Goal: Task Accomplishment & Management: Use online tool/utility

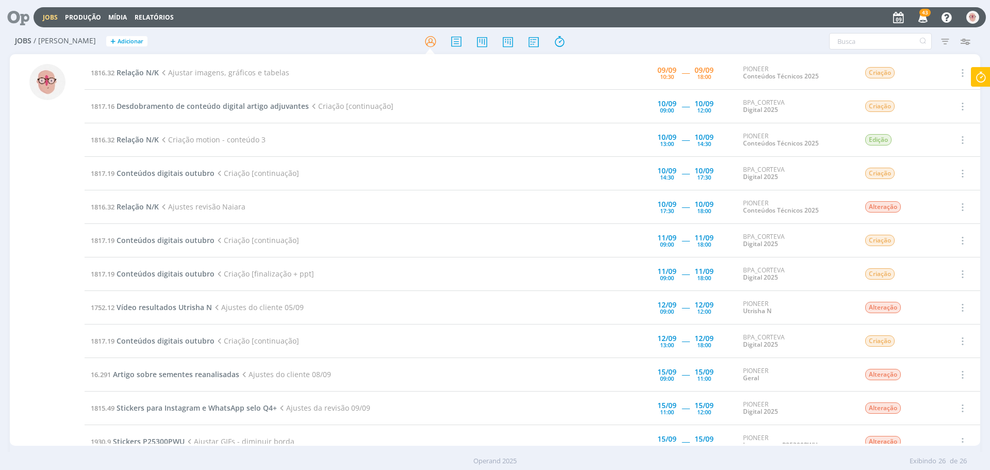
click at [982, 76] on icon at bounding box center [981, 77] width 19 height 20
click at [970, 80] on span "Parar" at bounding box center [968, 83] width 19 height 10
click at [148, 73] on span "Relação N/K" at bounding box center [138, 73] width 42 height 10
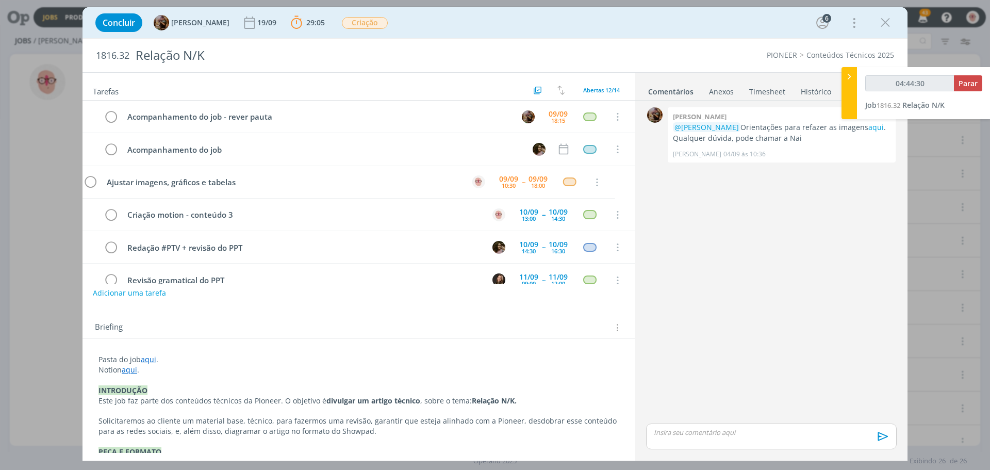
scroll to position [33, 0]
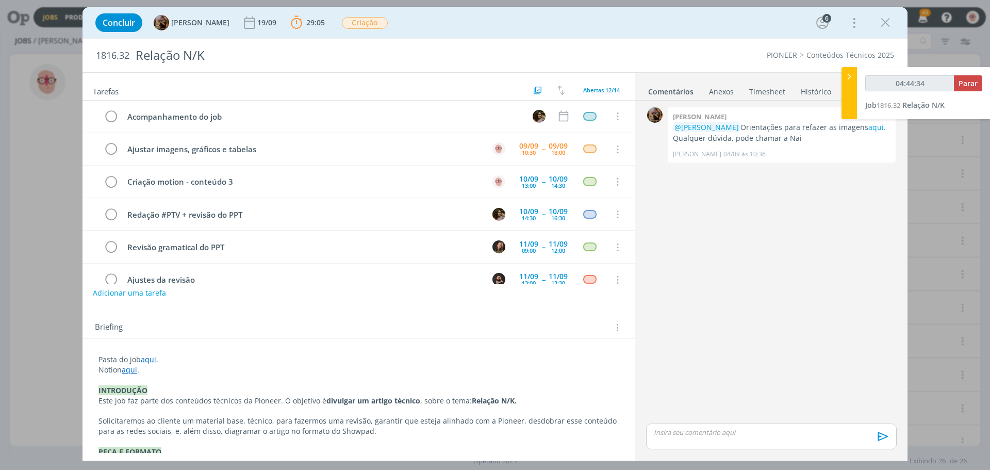
type input "04:45:00"
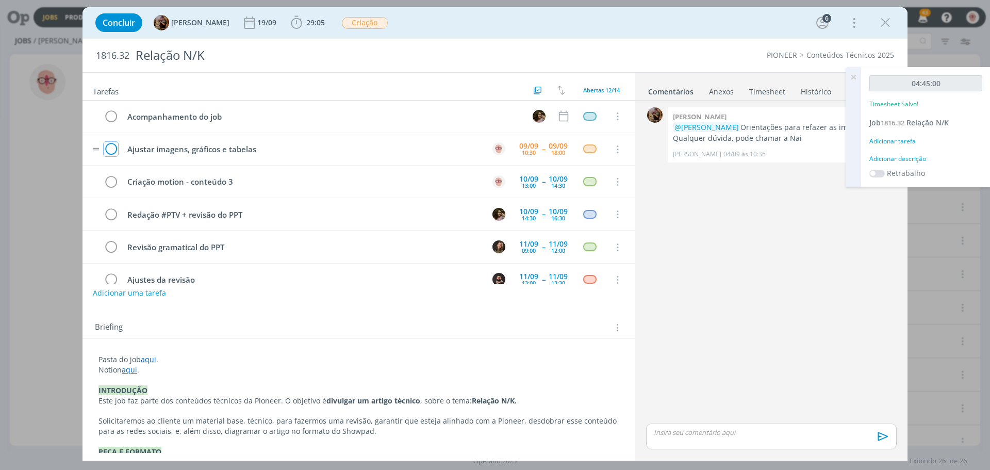
click at [108, 149] on icon "dialog" at bounding box center [111, 149] width 14 height 15
click at [689, 440] on div "dialog" at bounding box center [771, 436] width 251 height 26
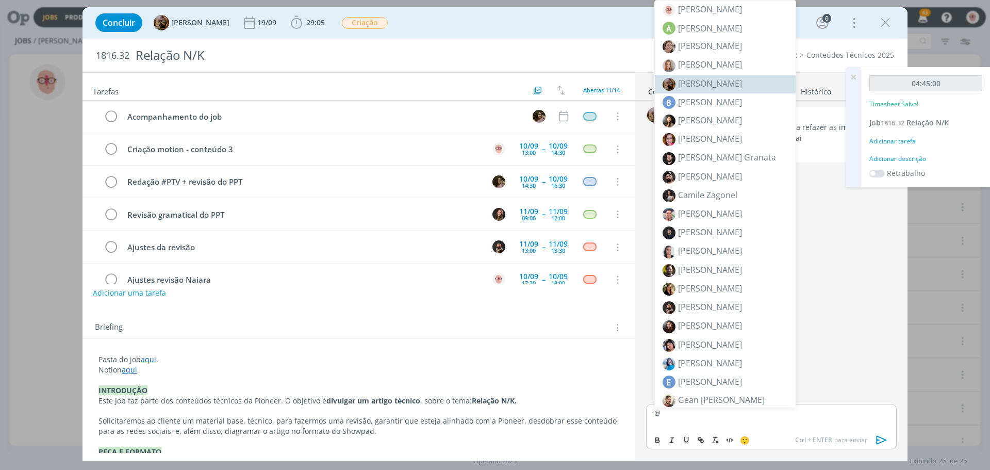
click at [712, 81] on span "[PERSON_NAME]" at bounding box center [710, 83] width 64 height 11
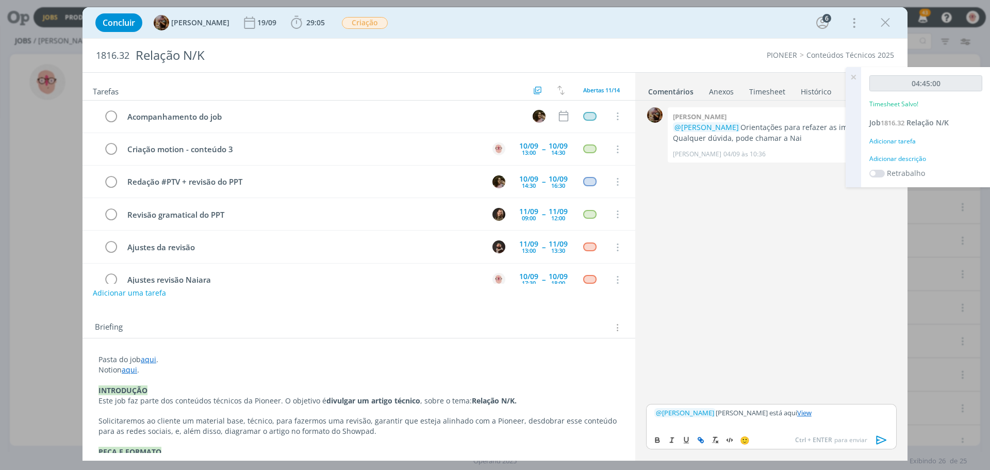
click at [881, 438] on icon "dialog" at bounding box center [882, 440] width 10 height 9
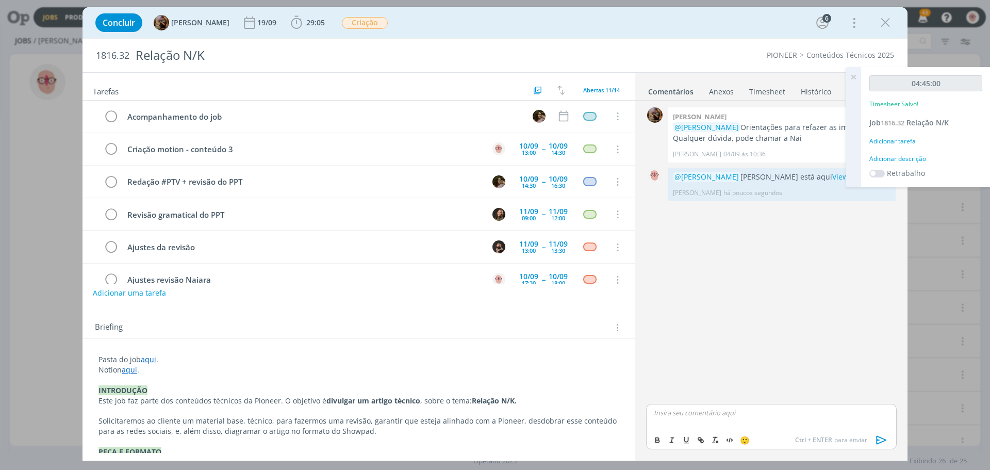
click at [855, 79] on icon at bounding box center [853, 77] width 19 height 20
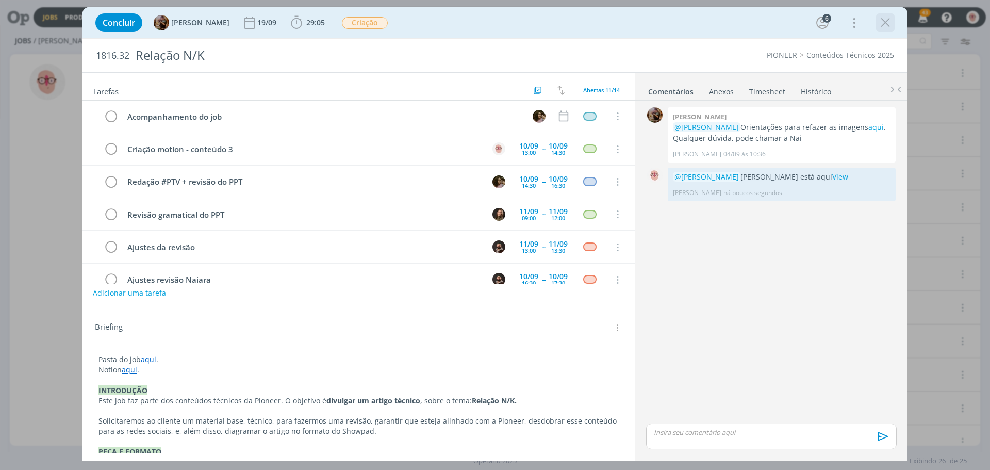
click at [881, 25] on icon "dialog" at bounding box center [885, 22] width 15 height 15
